Goal: Transaction & Acquisition: Purchase product/service

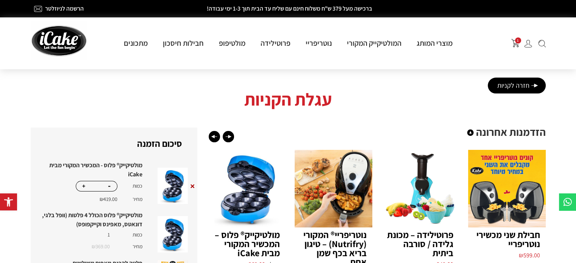
click at [56, 42] on img at bounding box center [59, 40] width 57 height 39
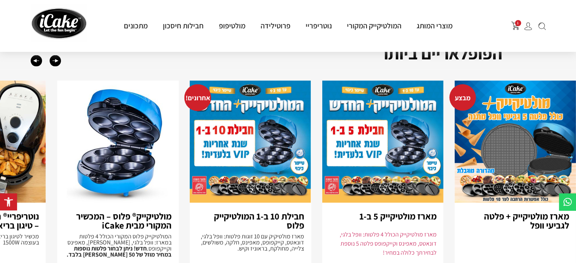
scroll to position [1791, 0]
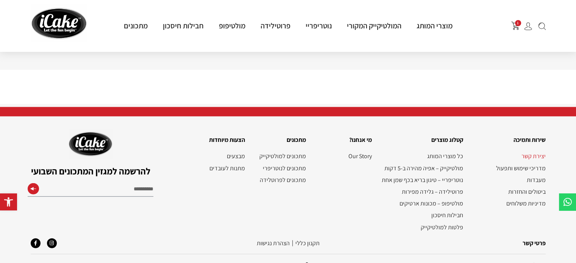
click at [537, 153] on link "יצירת קשר" at bounding box center [508, 156] width 75 height 7
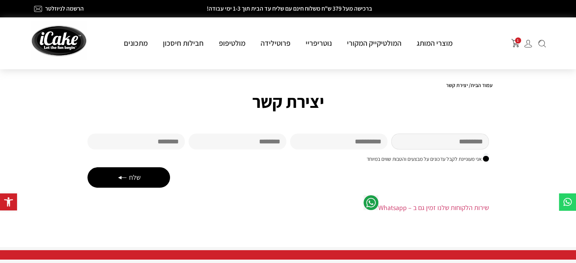
click at [459, 142] on input "שם פרטי" at bounding box center [440, 142] width 98 height 16
type input "***"
type input "**********"
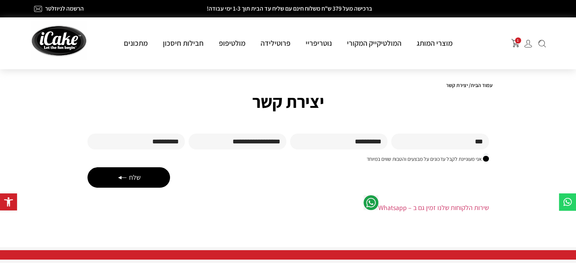
click at [126, 178] on button "שלח" at bounding box center [129, 178] width 83 height 20
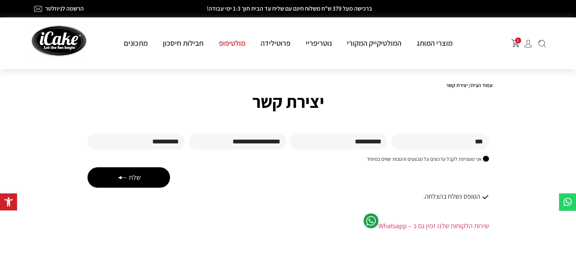
click at [237, 42] on link "מולטיפופ" at bounding box center [232, 43] width 42 height 10
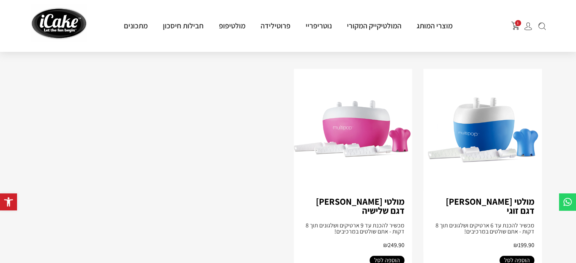
scroll to position [69, 0]
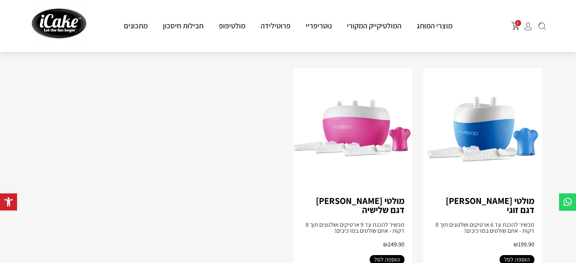
click at [352, 128] on img at bounding box center [353, 129] width 119 height 122
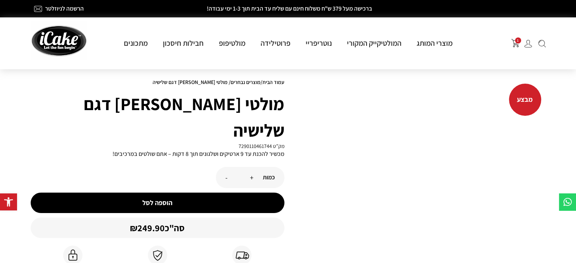
click at [157, 193] on button "הוספה לסל" at bounding box center [158, 203] width 254 height 20
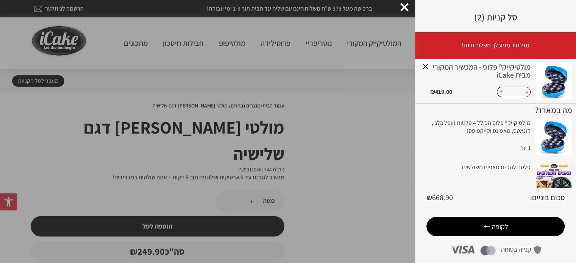
click at [401, 7] on div at bounding box center [405, 7] width 8 height 8
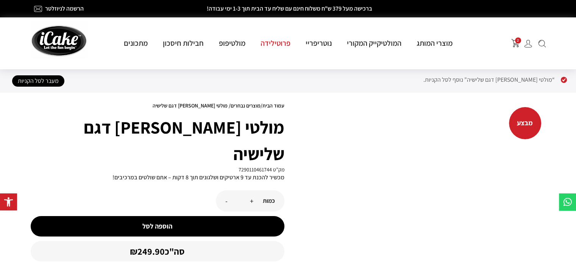
click at [277, 44] on link "פרוטילידה" at bounding box center [275, 43] width 45 height 10
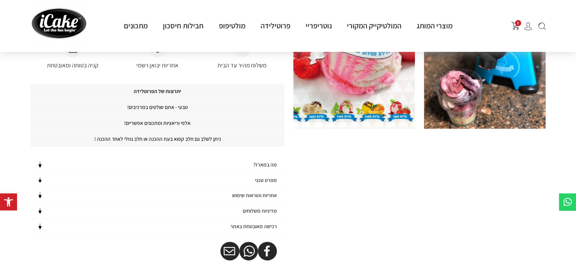
scroll to position [218, 0]
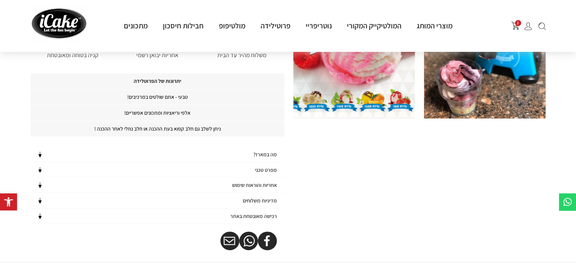
click at [264, 169] on h4 "מפרט טכני" at bounding box center [266, 170] width 22 height 6
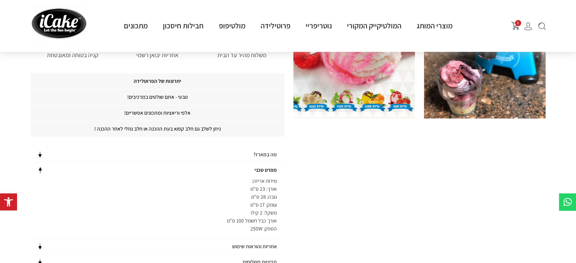
click at [264, 169] on h4 "מפרט טכני" at bounding box center [266, 170] width 22 height 6
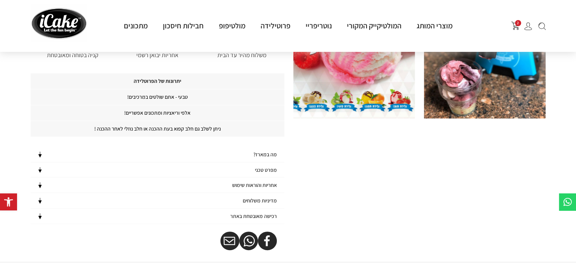
click at [261, 185] on h4 "אחריות והוראות שימוש" at bounding box center [254, 185] width 45 height 6
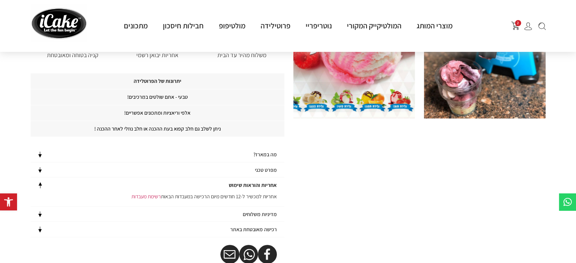
click at [265, 154] on h4 "מה במארז?" at bounding box center [265, 155] width 23 height 6
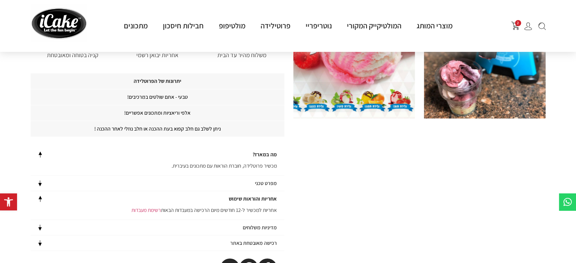
click at [265, 154] on h4 "מה במארז?" at bounding box center [265, 155] width 24 height 6
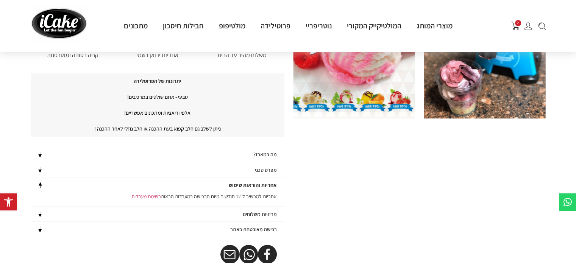
click at [269, 168] on h4 "מפרט טכני" at bounding box center [266, 170] width 22 height 6
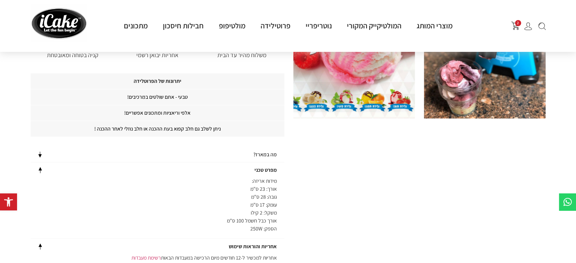
click at [269, 168] on h4 "מפרט טכני" at bounding box center [266, 170] width 22 height 6
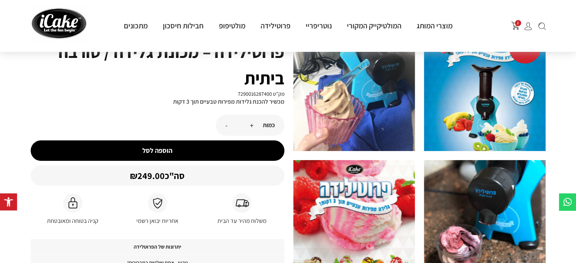
scroll to position [0, 0]
